Goal: Obtain resource: Obtain resource

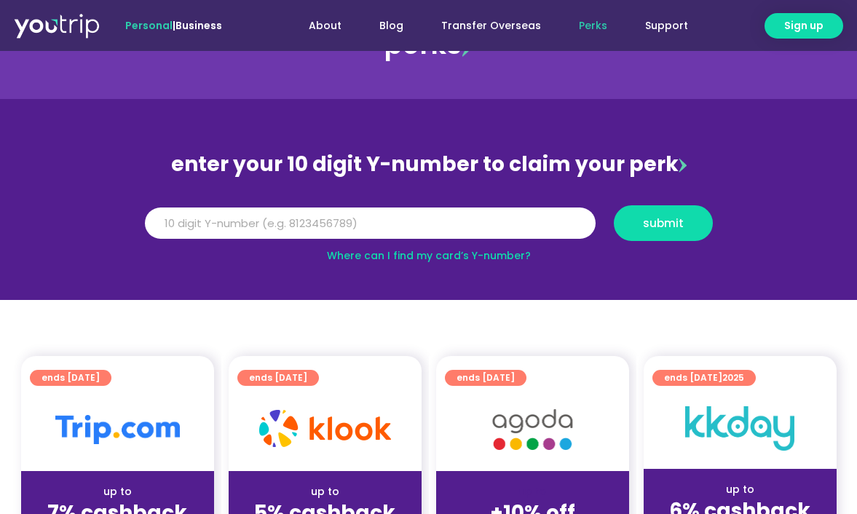
scroll to position [88, 0]
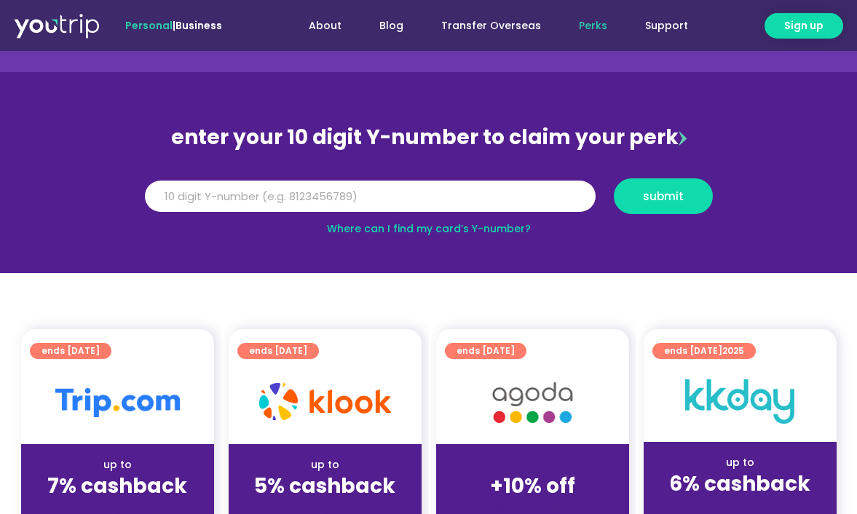
click at [129, 416] on img at bounding box center [117, 402] width 124 height 29
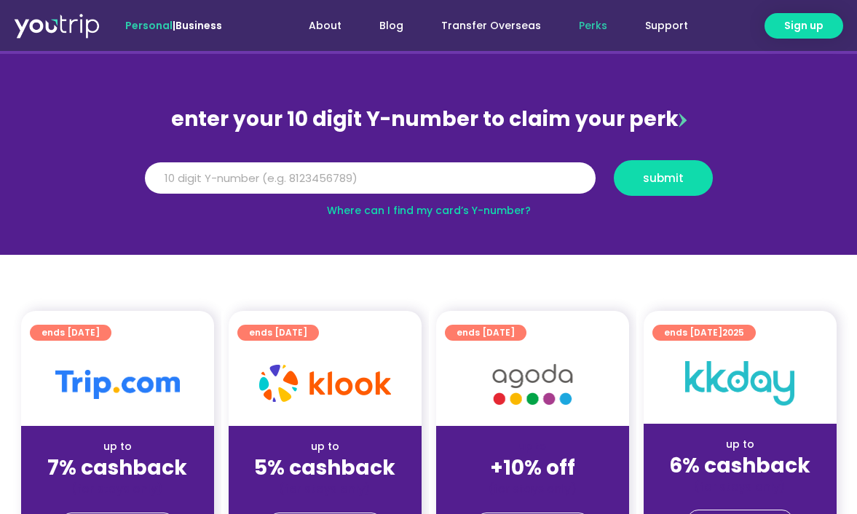
scroll to position [255, 0]
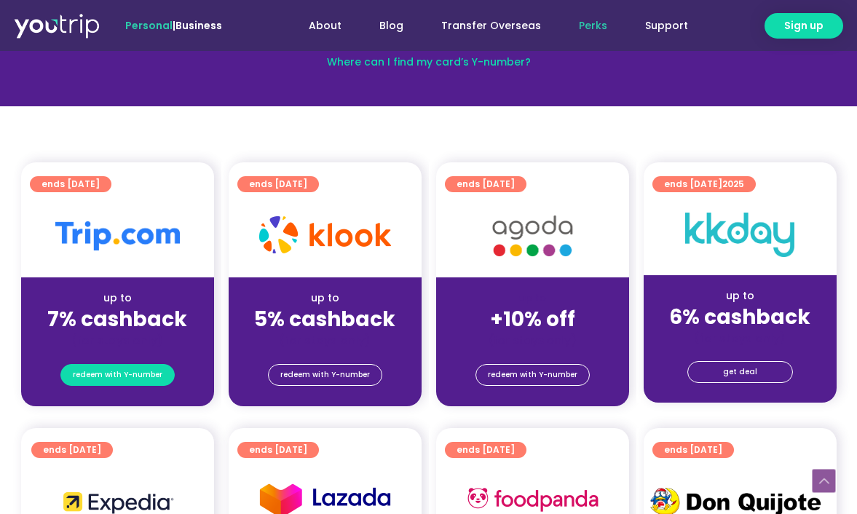
click at [140, 368] on span "redeem with Y-number" at bounding box center [118, 375] width 90 height 20
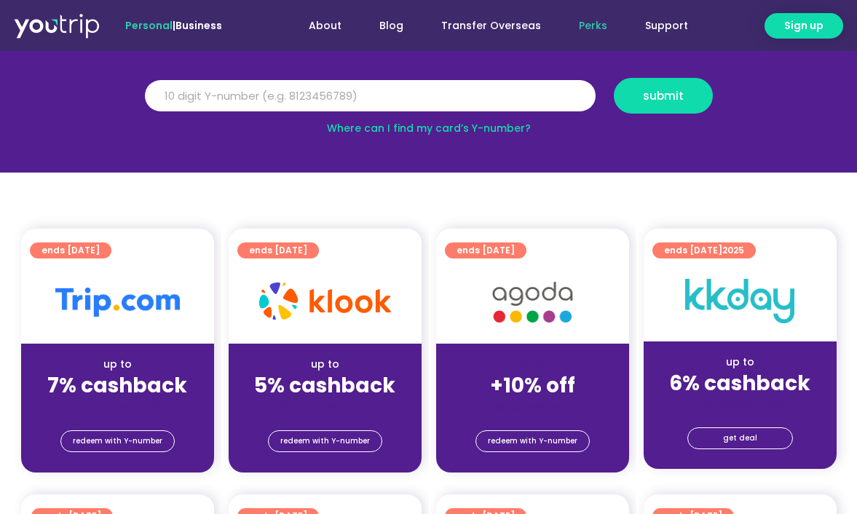
scroll to position [160, 0]
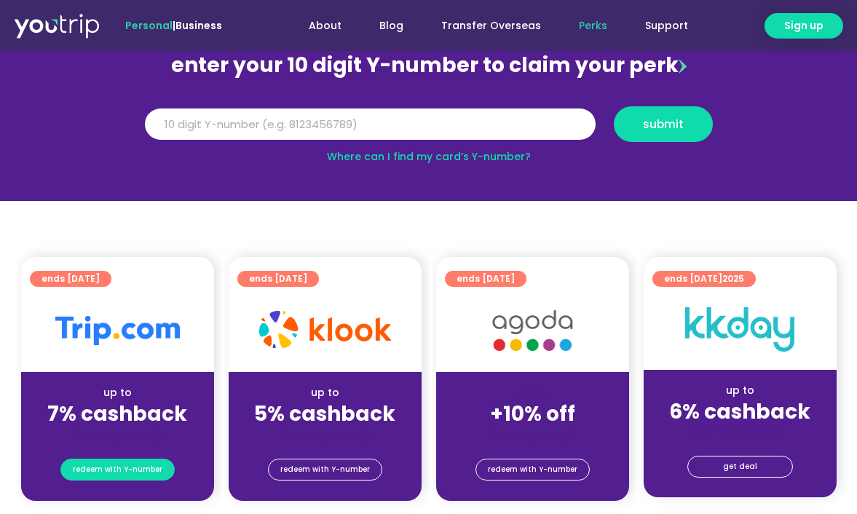
click at [126, 472] on span "redeem with Y-number" at bounding box center [118, 469] width 90 height 20
click at [339, 124] on input "Y Number" at bounding box center [370, 124] width 450 height 32
click at [335, 114] on input "Y Number" at bounding box center [370, 124] width 450 height 32
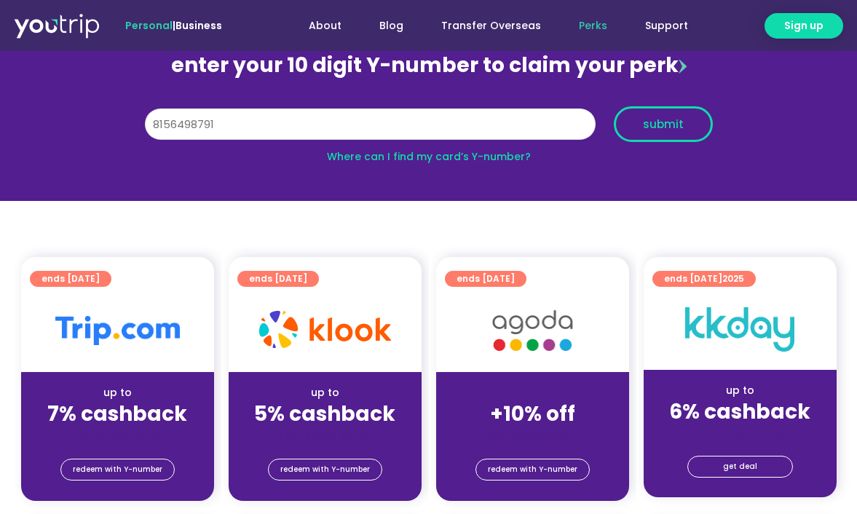
type input "8156498791"
click at [642, 130] on button "submit" at bounding box center [662, 124] width 99 height 36
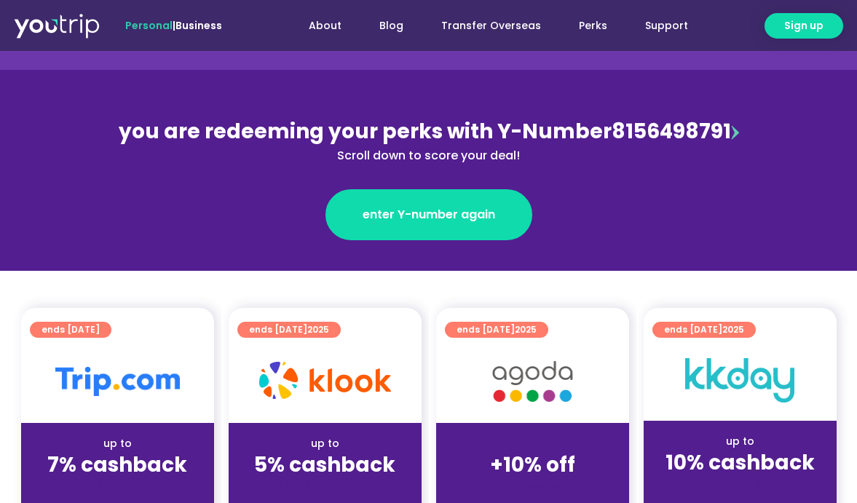
scroll to position [212, 0]
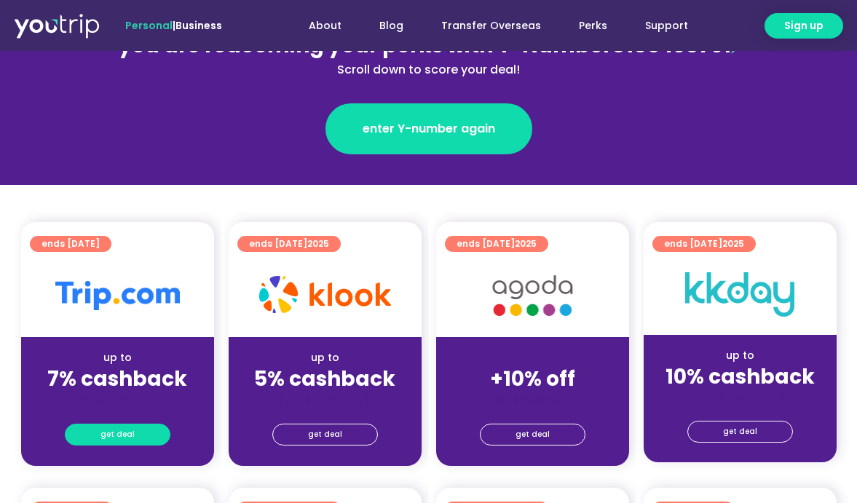
click at [112, 433] on span "get deal" at bounding box center [117, 434] width 34 height 20
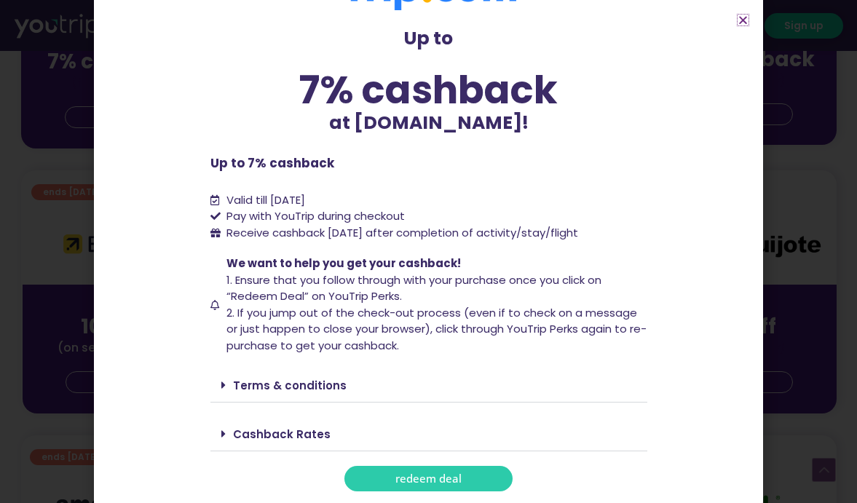
scroll to position [538, 0]
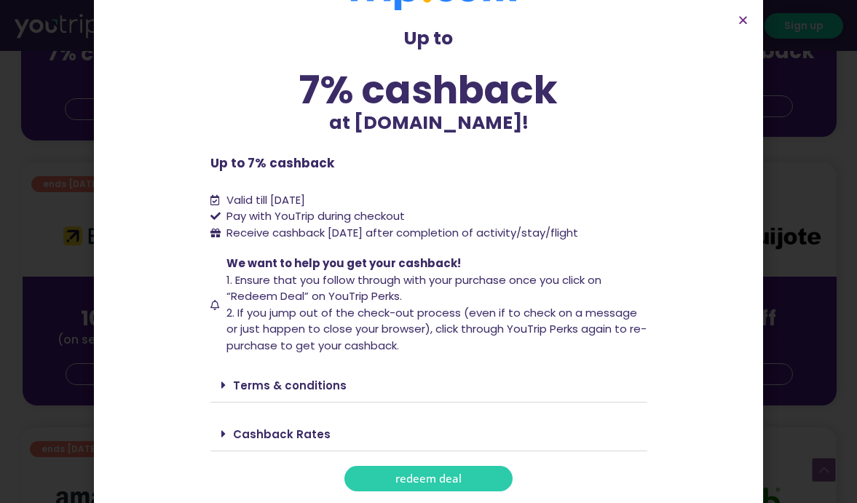
click at [429, 479] on span "redeem deal" at bounding box center [428, 478] width 66 height 11
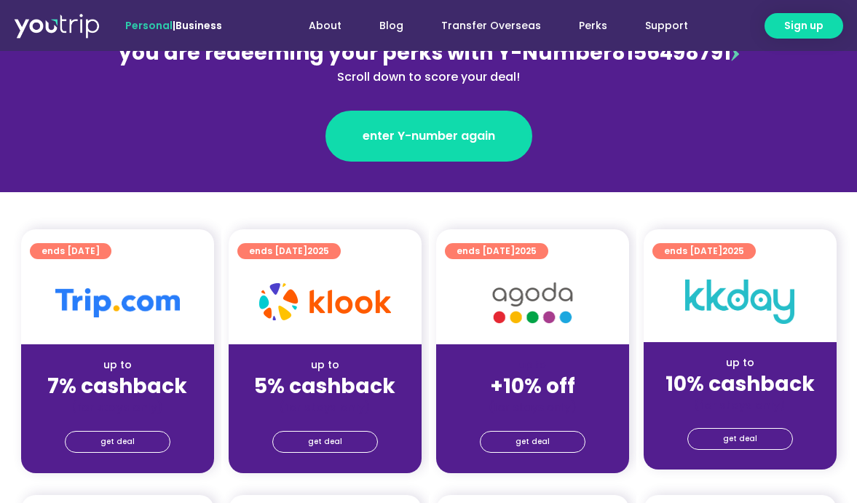
scroll to position [223, 0]
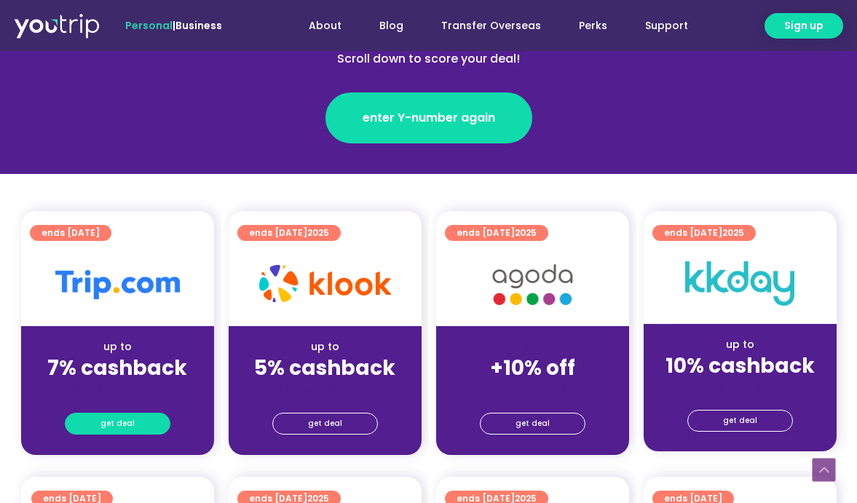
click at [140, 419] on link "get deal" at bounding box center [118, 424] width 106 height 22
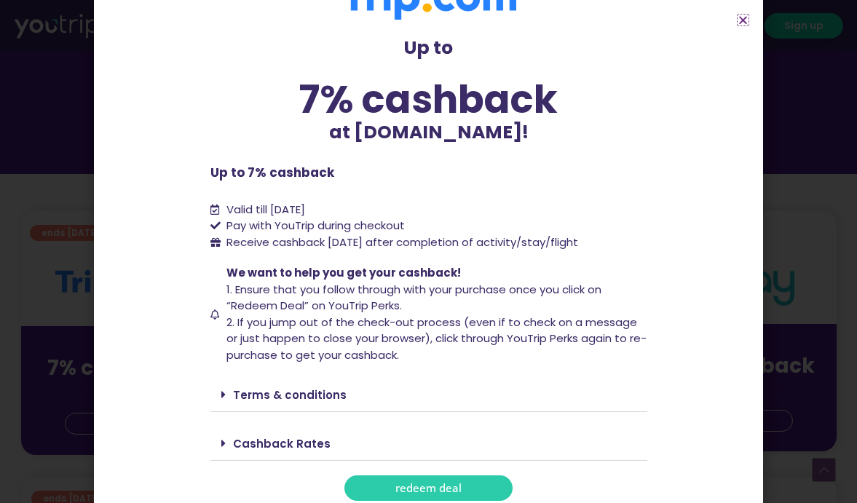
scroll to position [52, 0]
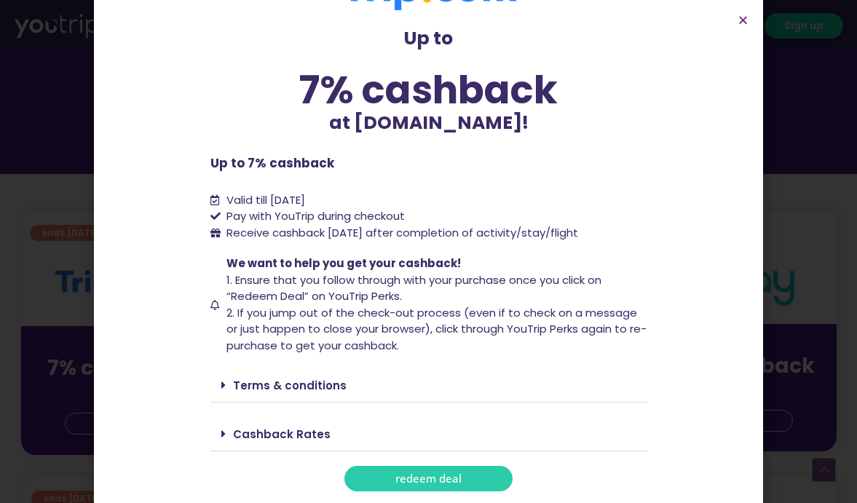
click at [282, 434] on link "Cashback Rates" at bounding box center [282, 433] width 98 height 15
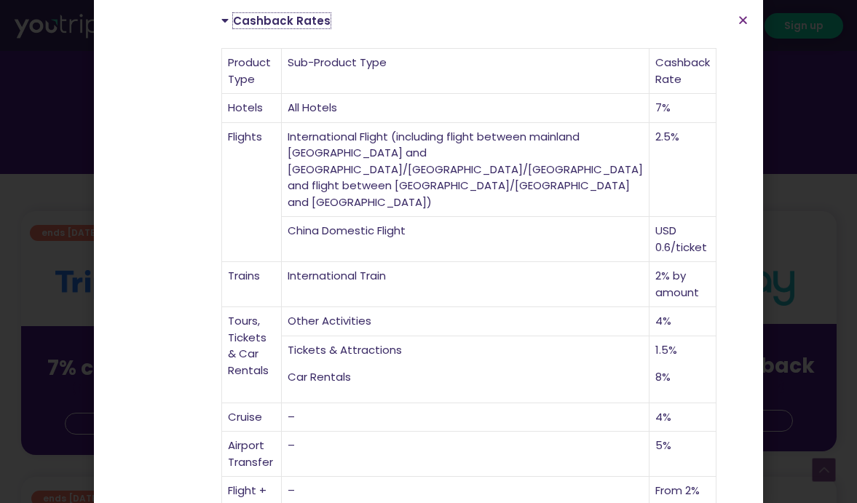
scroll to position [531, 0]
